Goal: Task Accomplishment & Management: Manage account settings

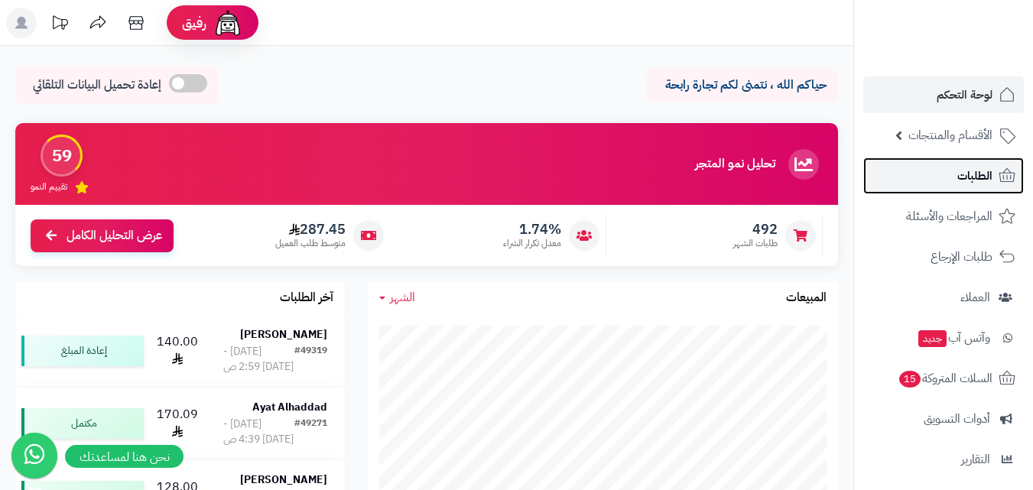
click at [945, 172] on link "الطلبات" at bounding box center [943, 176] width 161 height 37
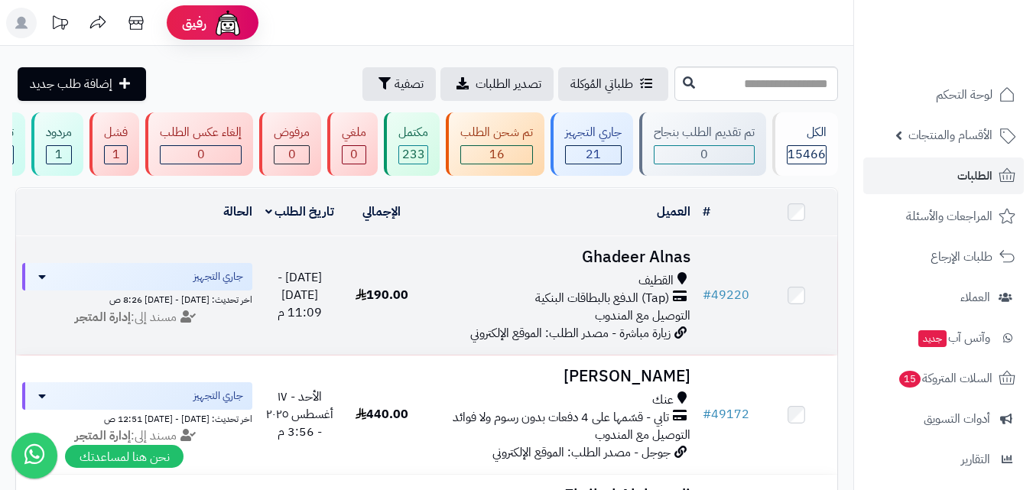
click at [646, 262] on h3 "Ghadeer Alnas" at bounding box center [560, 258] width 262 height 18
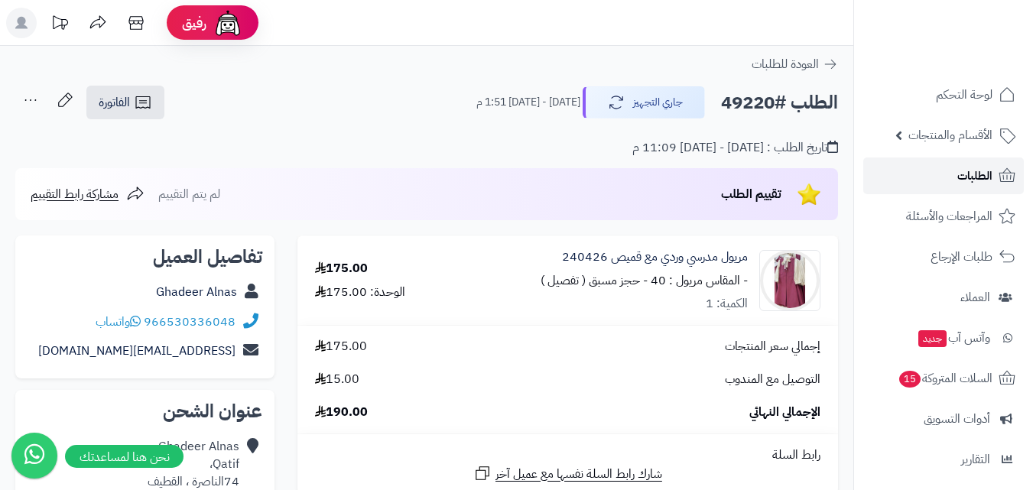
click at [940, 179] on link "الطلبات" at bounding box center [943, 176] width 161 height 37
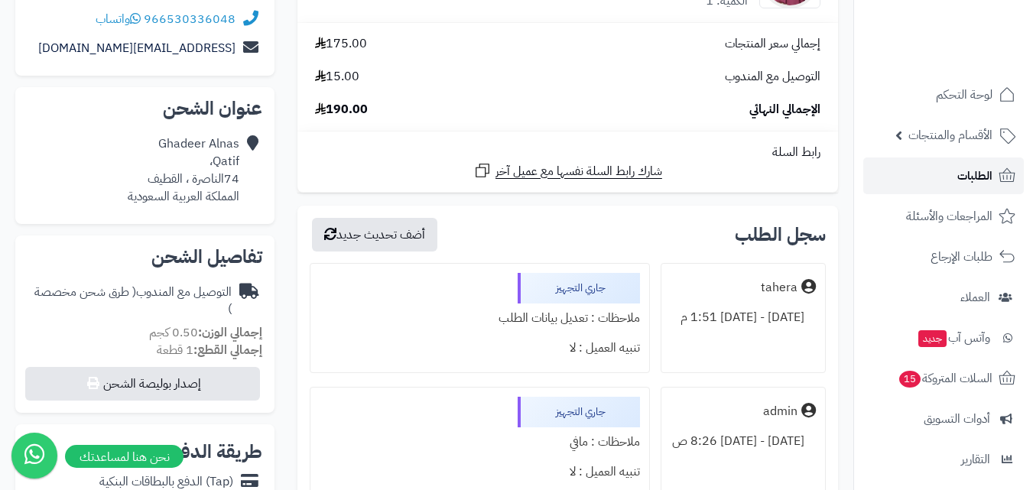
scroll to position [306, 0]
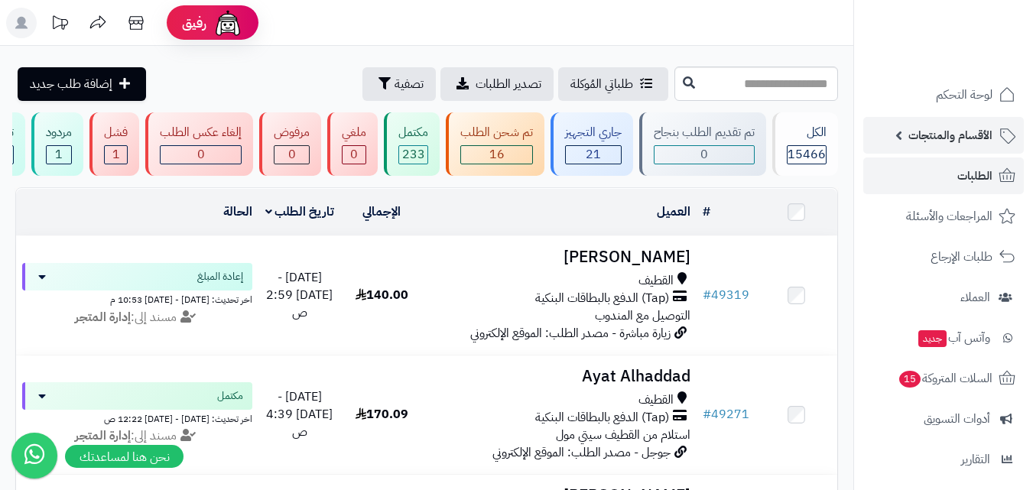
click at [965, 139] on span "الأقسام والمنتجات" at bounding box center [951, 135] width 84 height 21
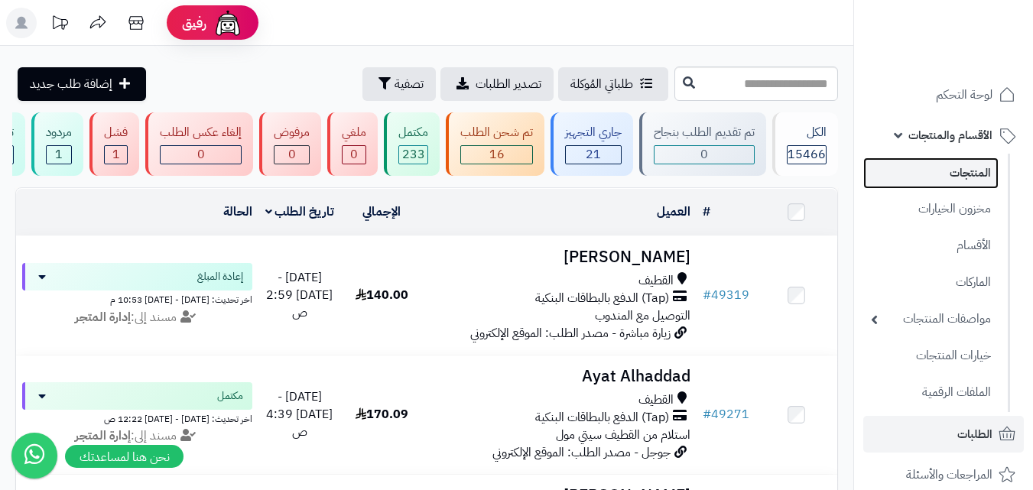
click at [949, 177] on link "المنتجات" at bounding box center [930, 173] width 135 height 31
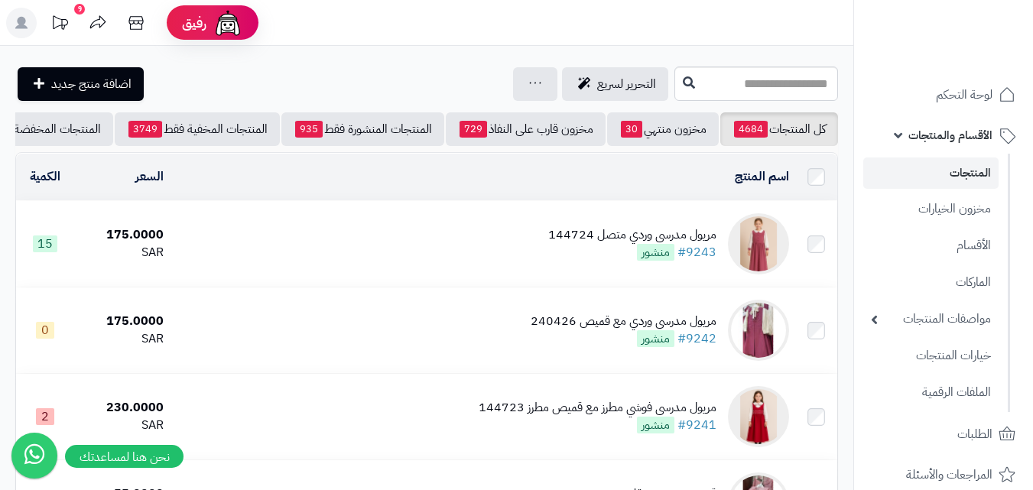
click at [952, 171] on link "المنتجات" at bounding box center [930, 173] width 135 height 31
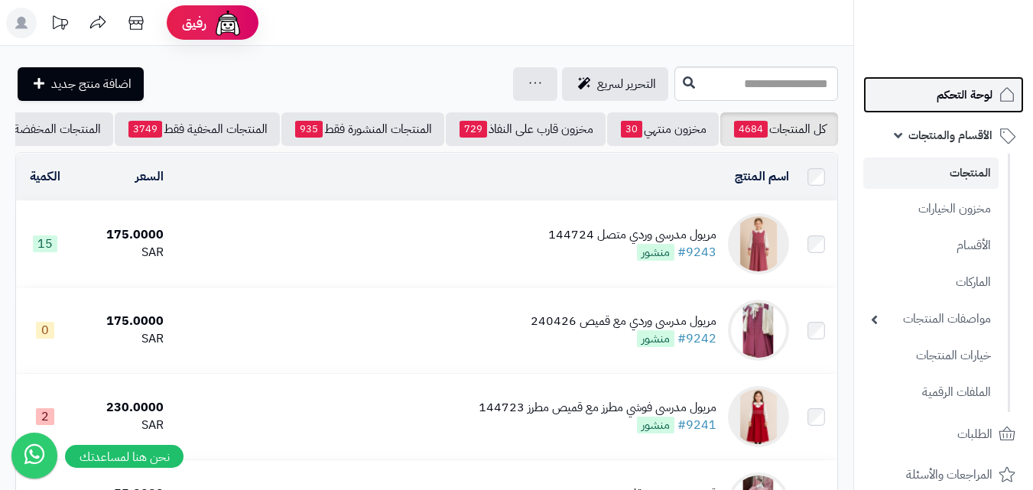
click at [930, 107] on link "لوحة التحكم" at bounding box center [943, 94] width 161 height 37
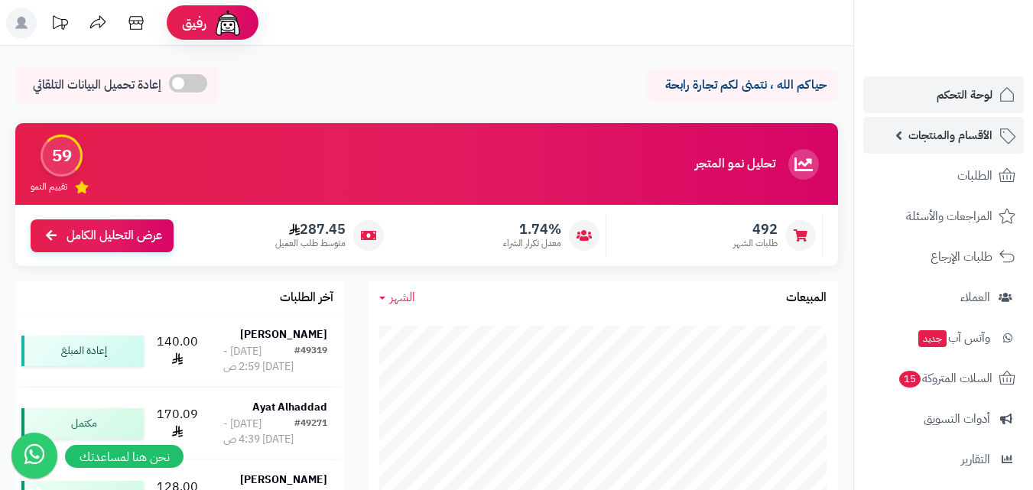
click at [938, 132] on span "الأقسام والمنتجات" at bounding box center [951, 135] width 84 height 21
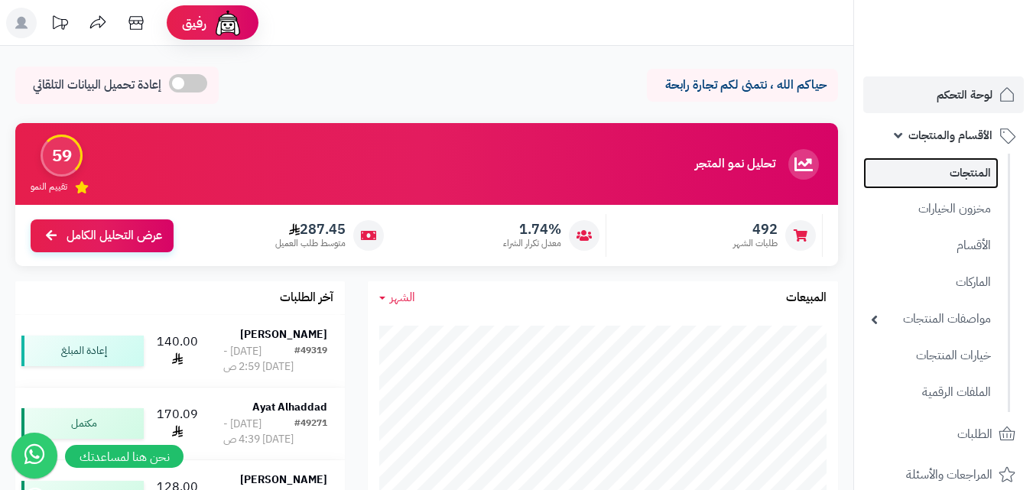
click at [948, 176] on link "المنتجات" at bounding box center [930, 173] width 135 height 31
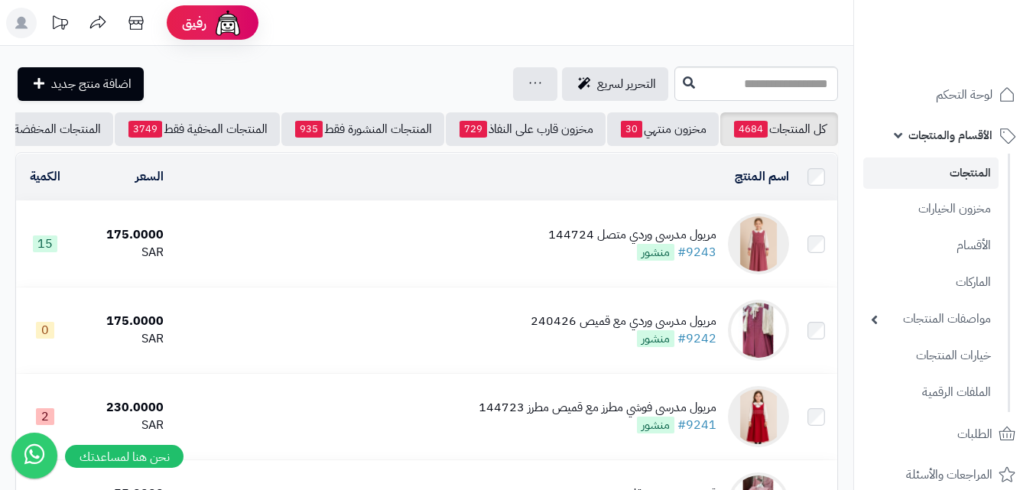
click at [545, 246] on td "مريول مدرسي وردي متصل 144724 #9243 منشور" at bounding box center [483, 244] width 626 height 86
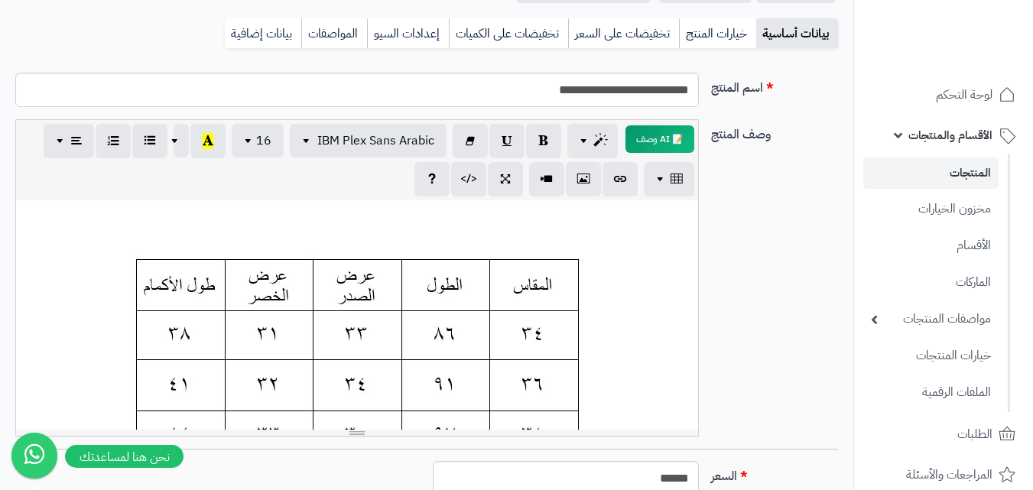
scroll to position [153, 0]
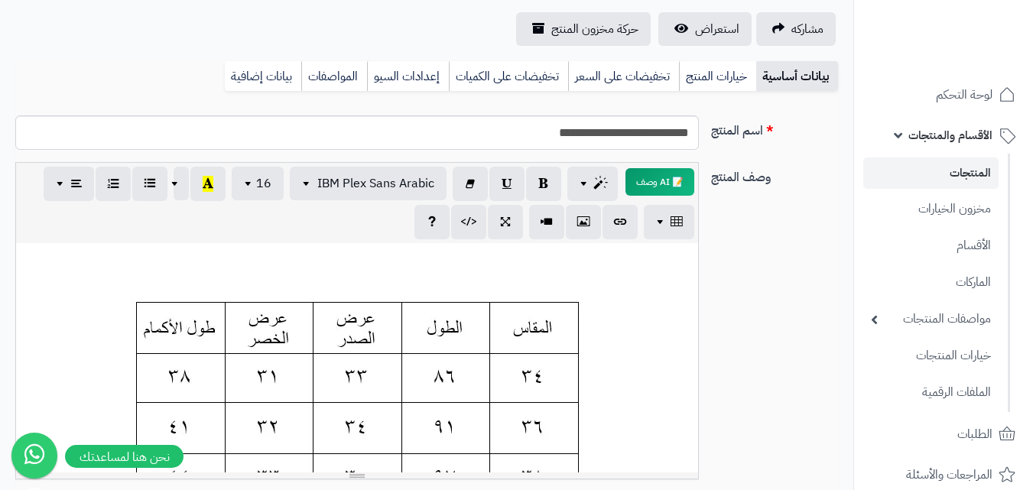
click at [951, 174] on link "المنتجات" at bounding box center [930, 173] width 135 height 31
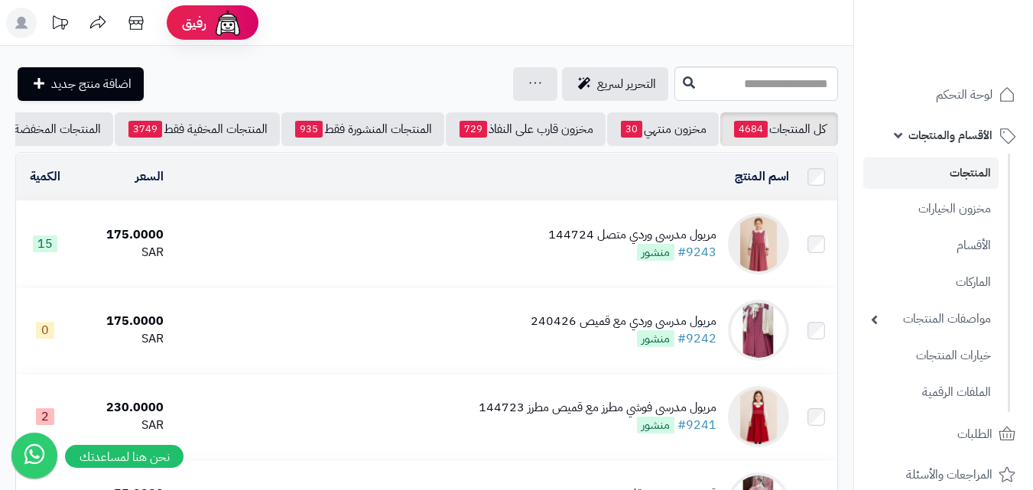
click at [923, 169] on link "المنتجات" at bounding box center [930, 173] width 135 height 31
click at [971, 100] on span "لوحة التحكم" at bounding box center [965, 94] width 56 height 21
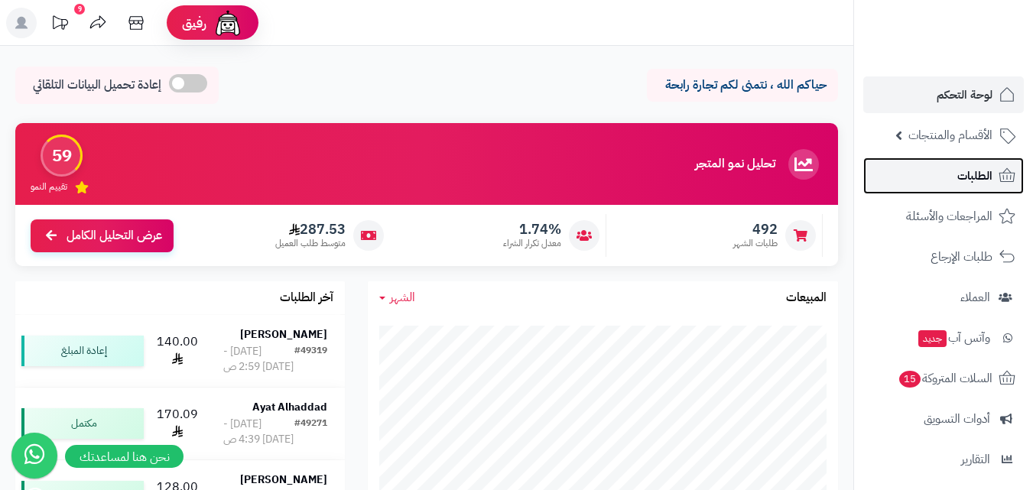
click at [952, 174] on link "الطلبات" at bounding box center [943, 176] width 161 height 37
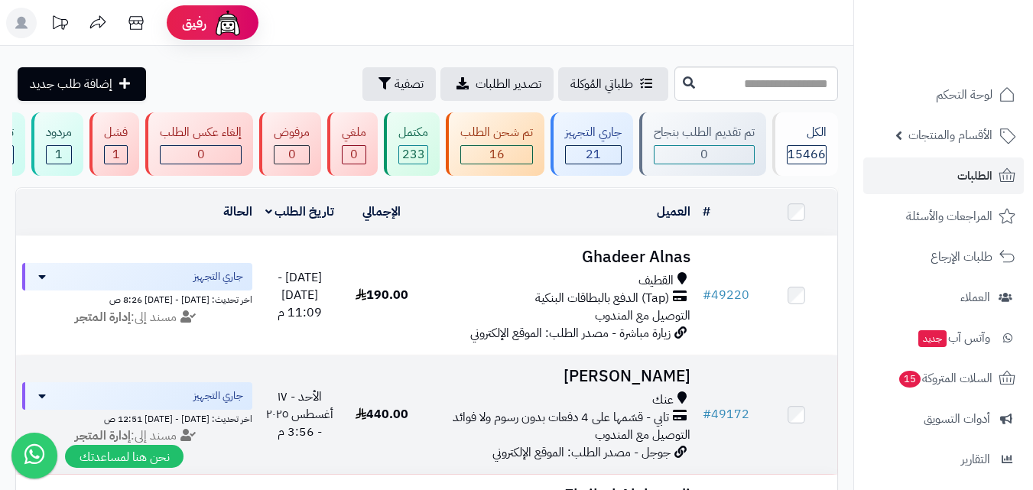
click at [568, 409] on div "عنك" at bounding box center [560, 401] width 262 height 18
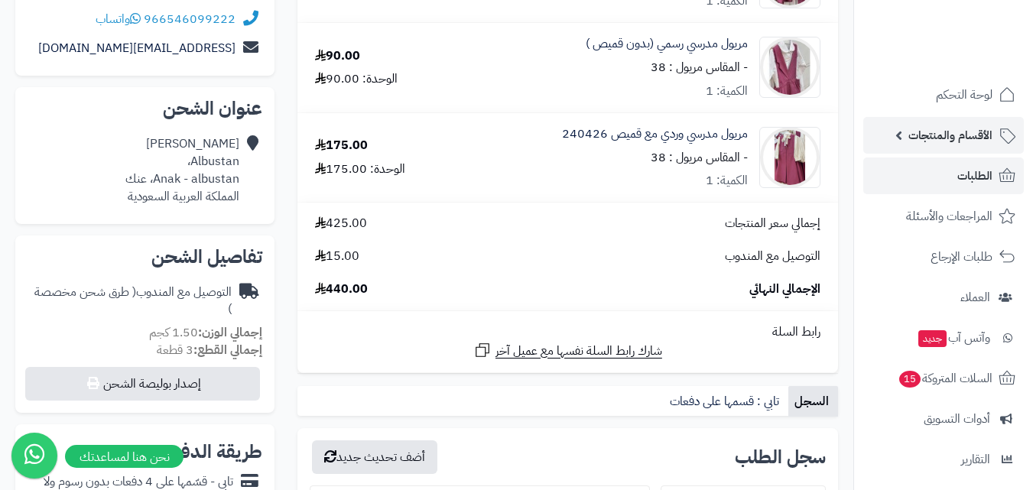
scroll to position [229, 0]
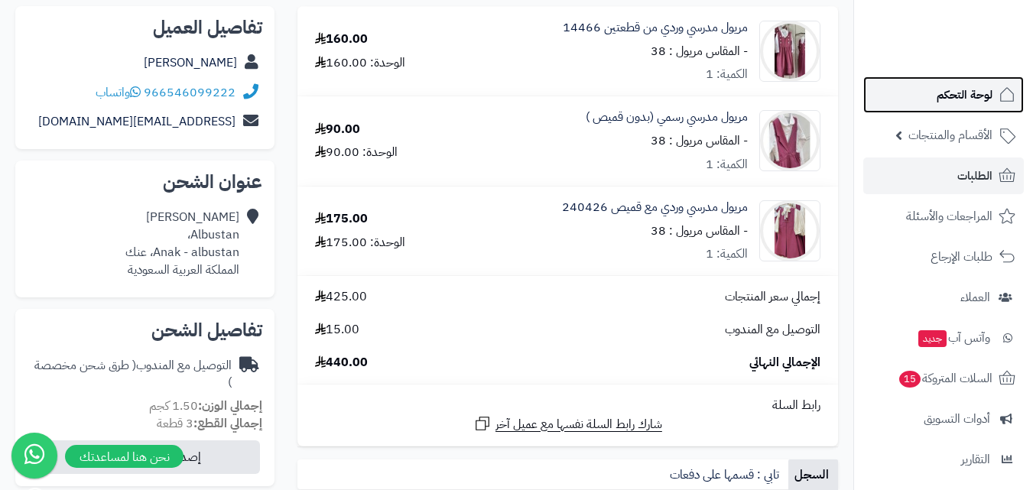
click at [953, 96] on span "لوحة التحكم" at bounding box center [965, 94] width 56 height 21
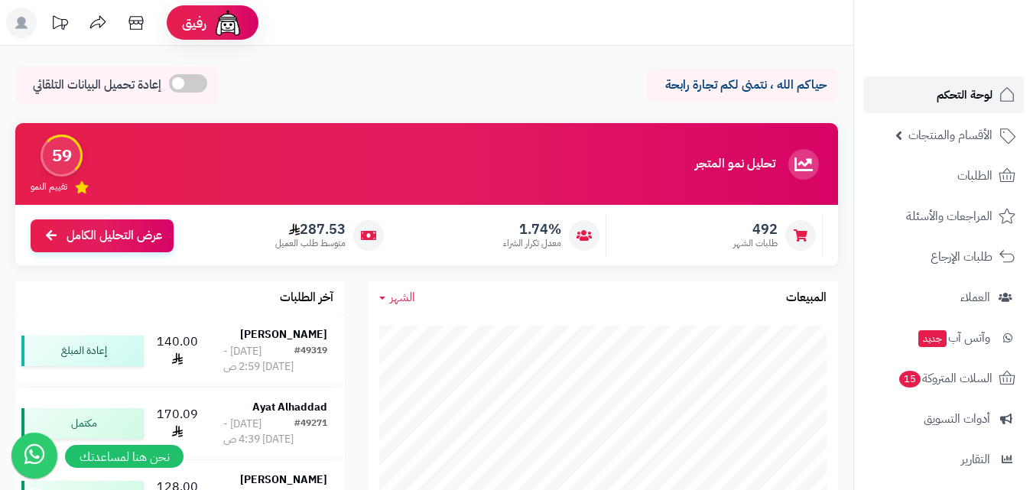
click at [948, 89] on span "لوحة التحكم" at bounding box center [965, 94] width 56 height 21
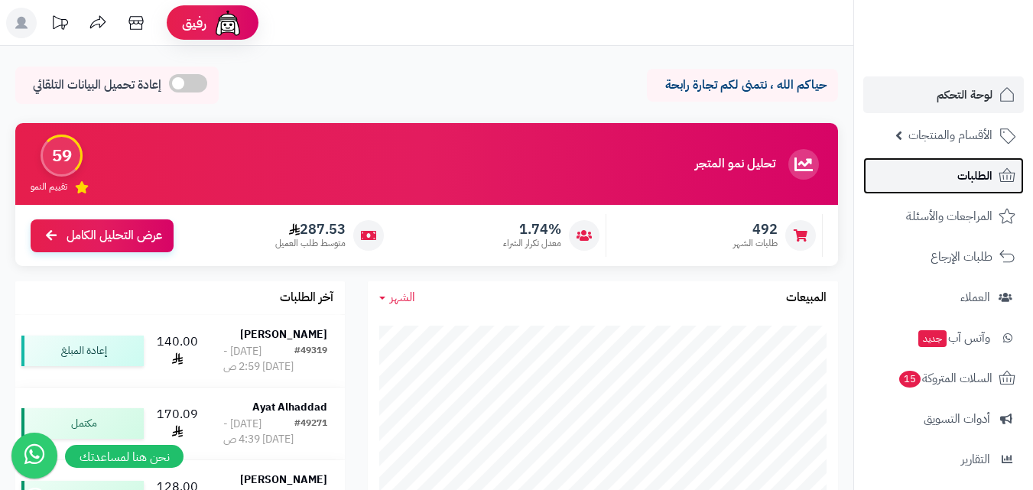
click at [954, 178] on link "الطلبات" at bounding box center [943, 176] width 161 height 37
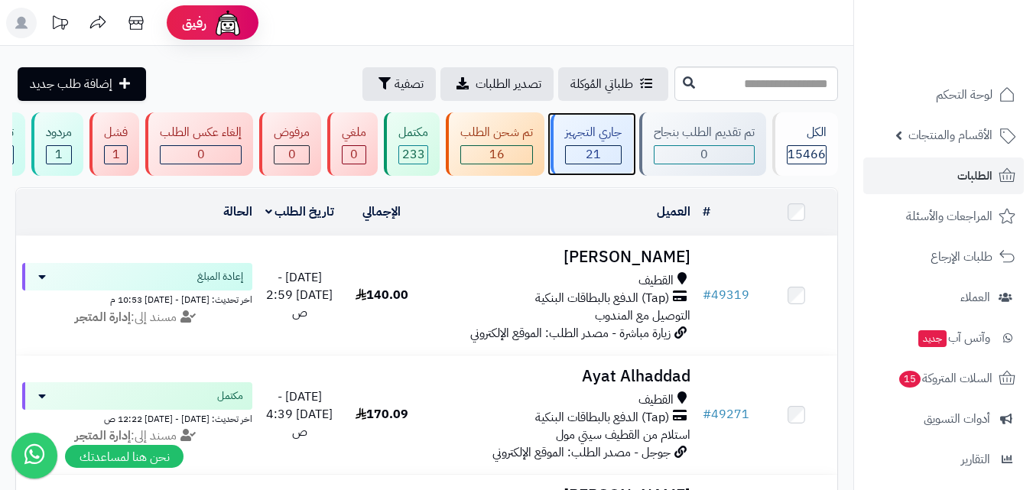
click at [593, 148] on span "21" at bounding box center [593, 154] width 15 height 18
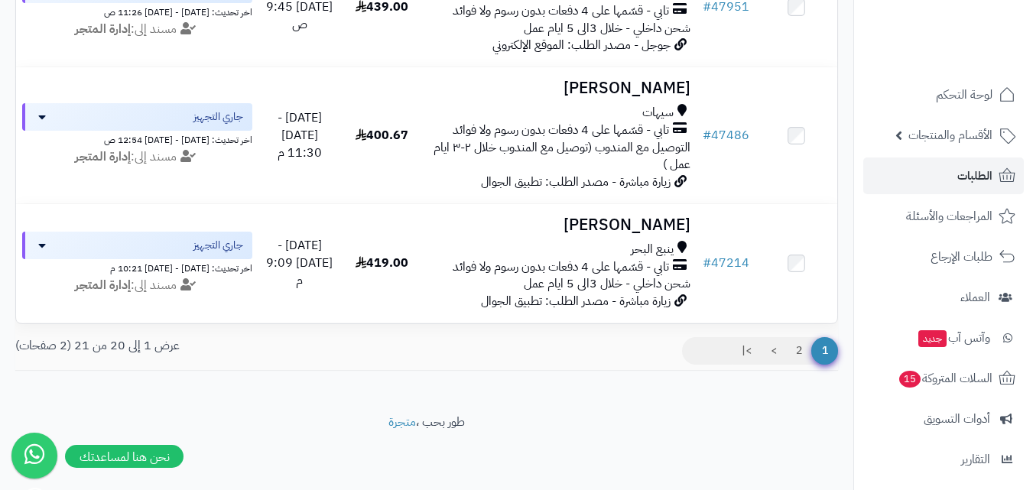
scroll to position [2337, 0]
click at [793, 352] on link "2" at bounding box center [799, 351] width 26 height 28
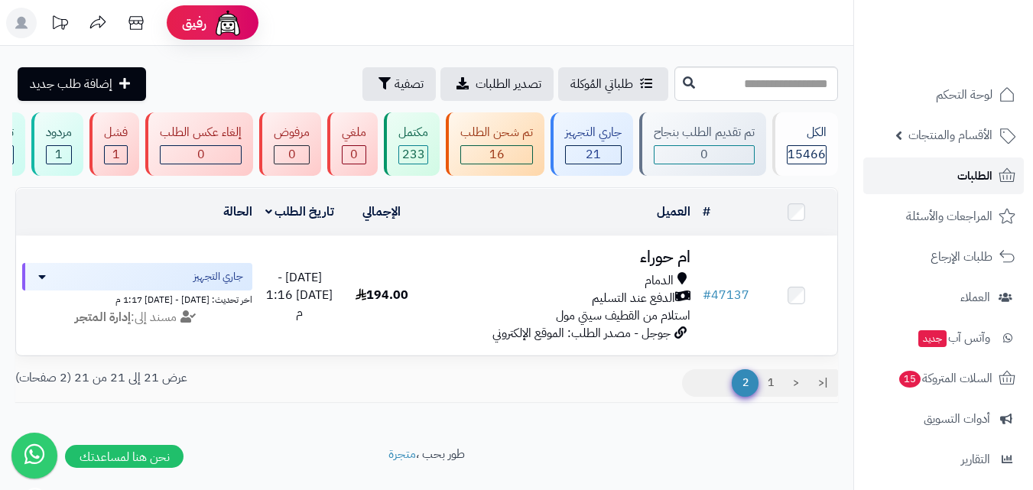
click at [972, 179] on span "الطلبات" at bounding box center [975, 175] width 35 height 21
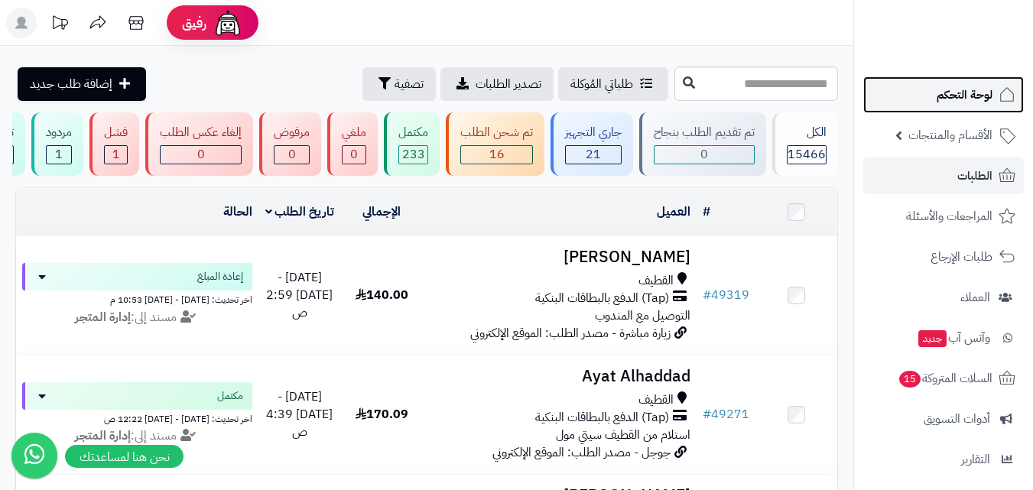
click at [947, 94] on span "لوحة التحكم" at bounding box center [965, 94] width 56 height 21
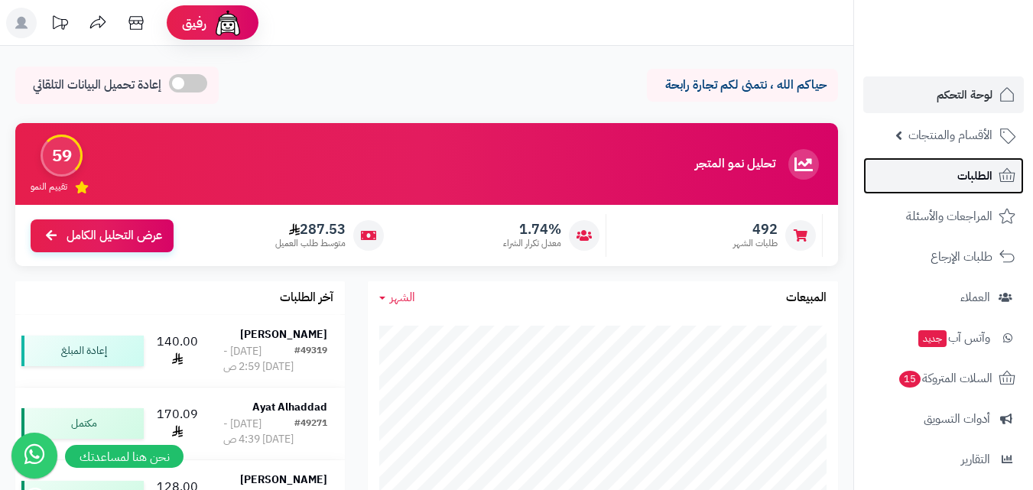
click at [971, 166] on span "الطلبات" at bounding box center [975, 175] width 35 height 21
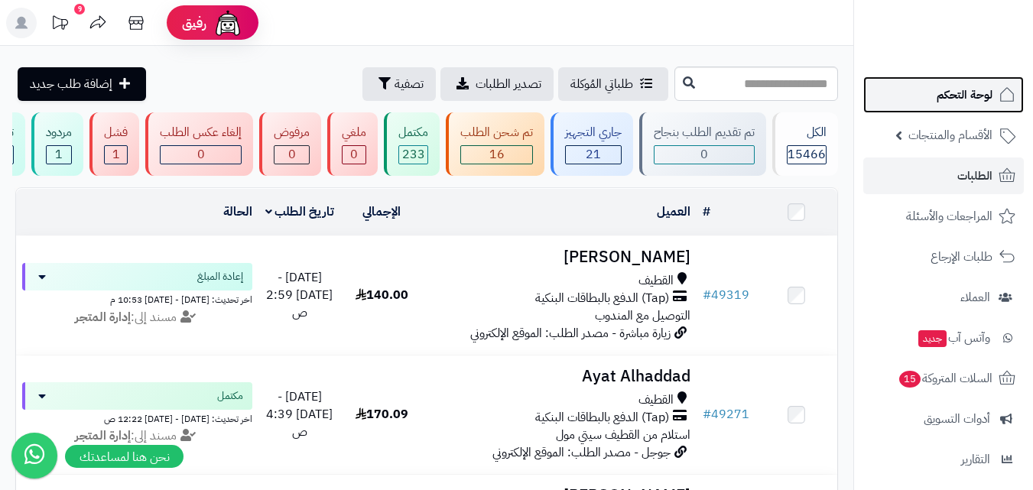
click at [950, 110] on link "لوحة التحكم" at bounding box center [943, 94] width 161 height 37
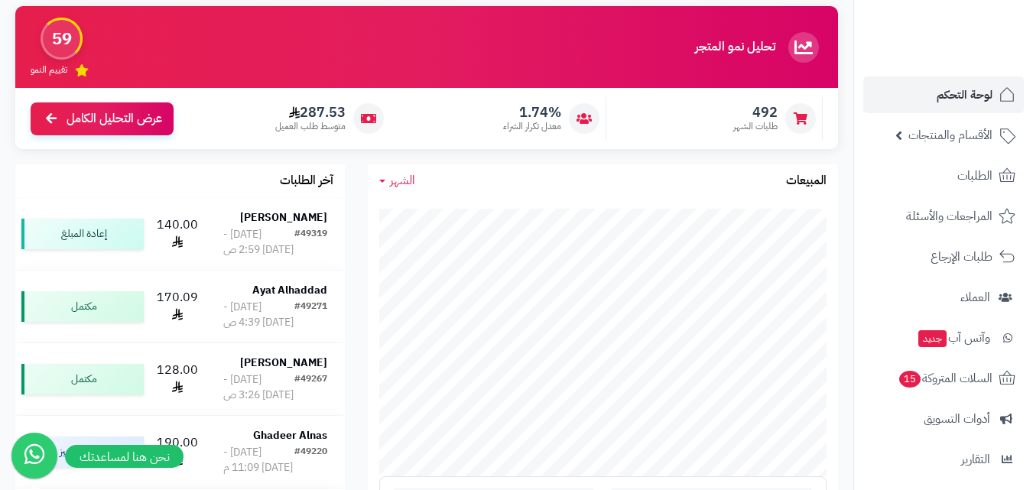
scroll to position [153, 0]
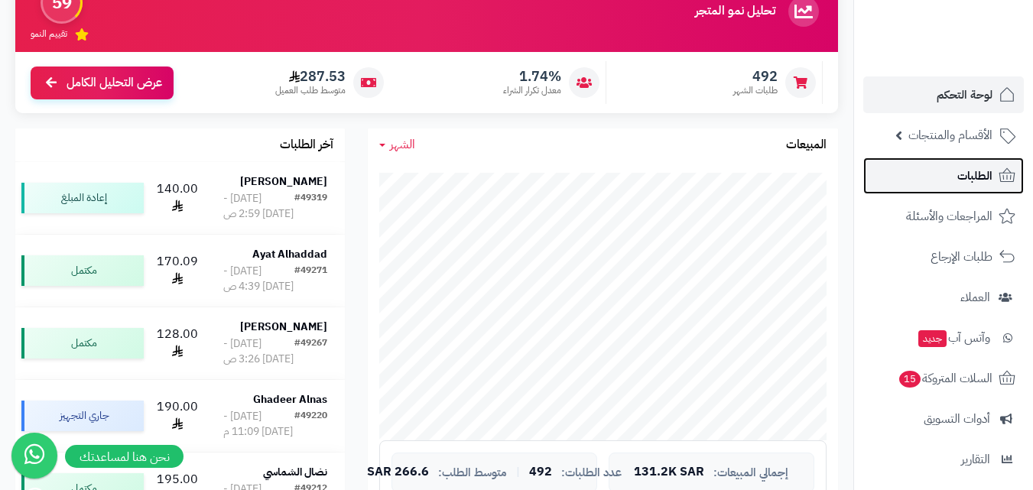
click at [979, 166] on span "الطلبات" at bounding box center [975, 175] width 35 height 21
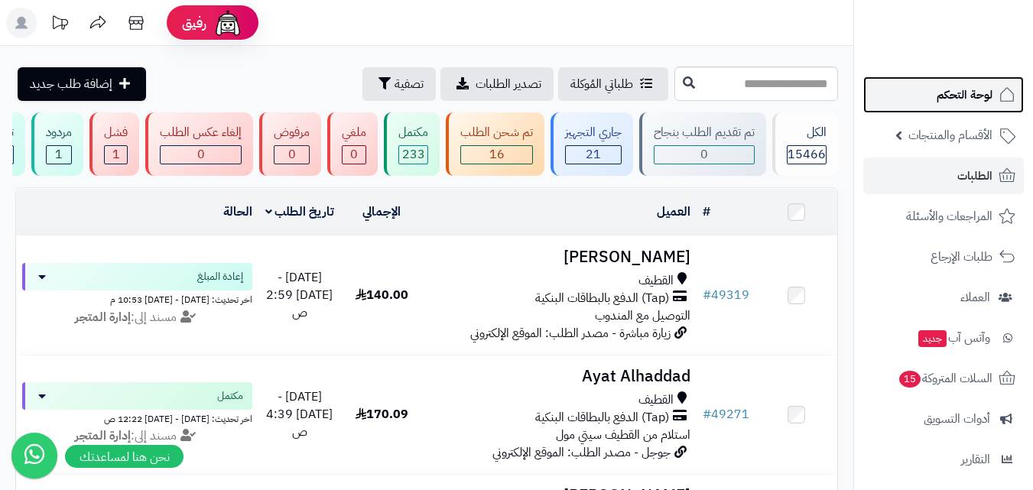
click at [972, 96] on span "لوحة التحكم" at bounding box center [965, 94] width 56 height 21
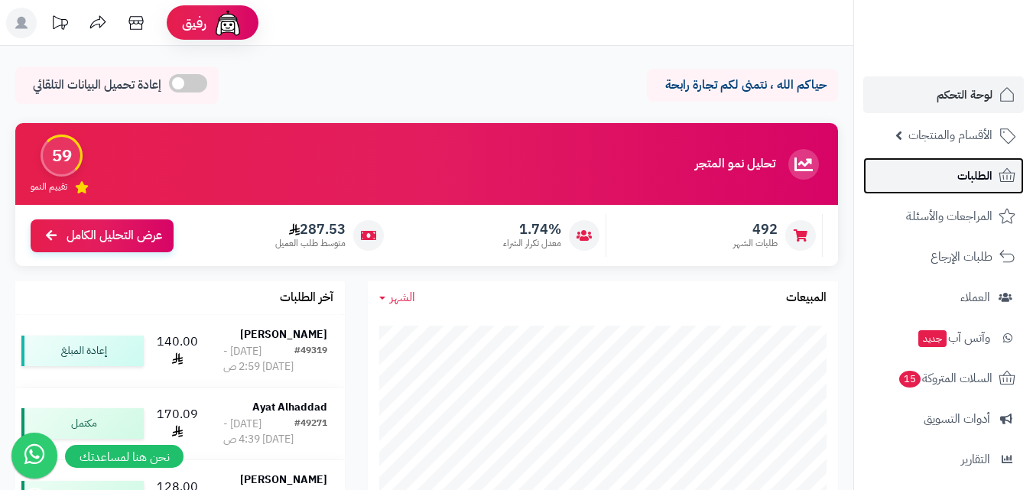
click at [954, 167] on link "الطلبات" at bounding box center [943, 176] width 161 height 37
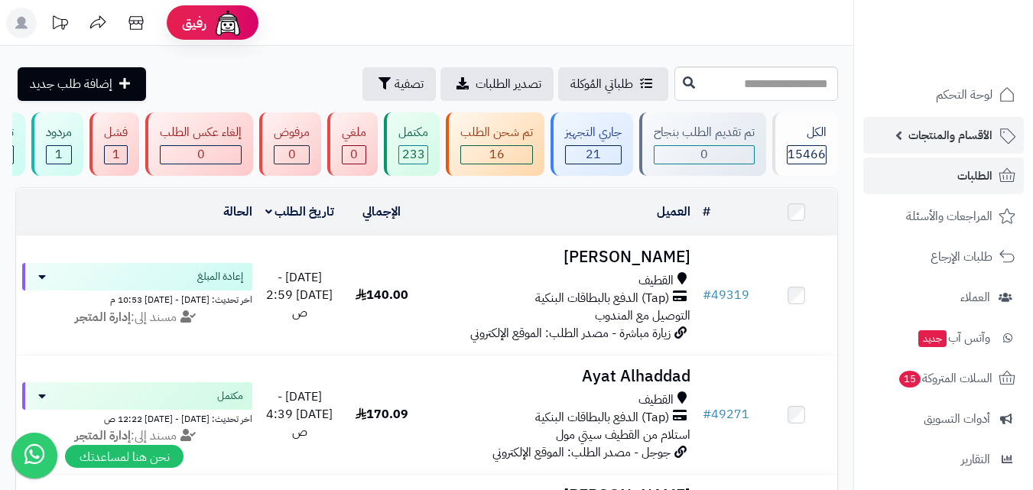
click at [961, 144] on span "الأقسام والمنتجات" at bounding box center [951, 135] width 84 height 21
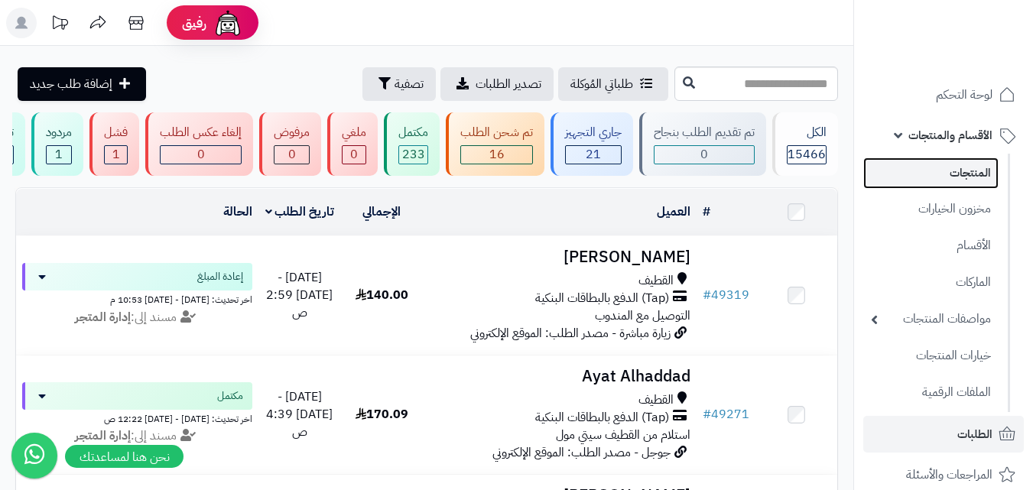
click at [955, 177] on link "المنتجات" at bounding box center [930, 173] width 135 height 31
